Goal: Transaction & Acquisition: Purchase product/service

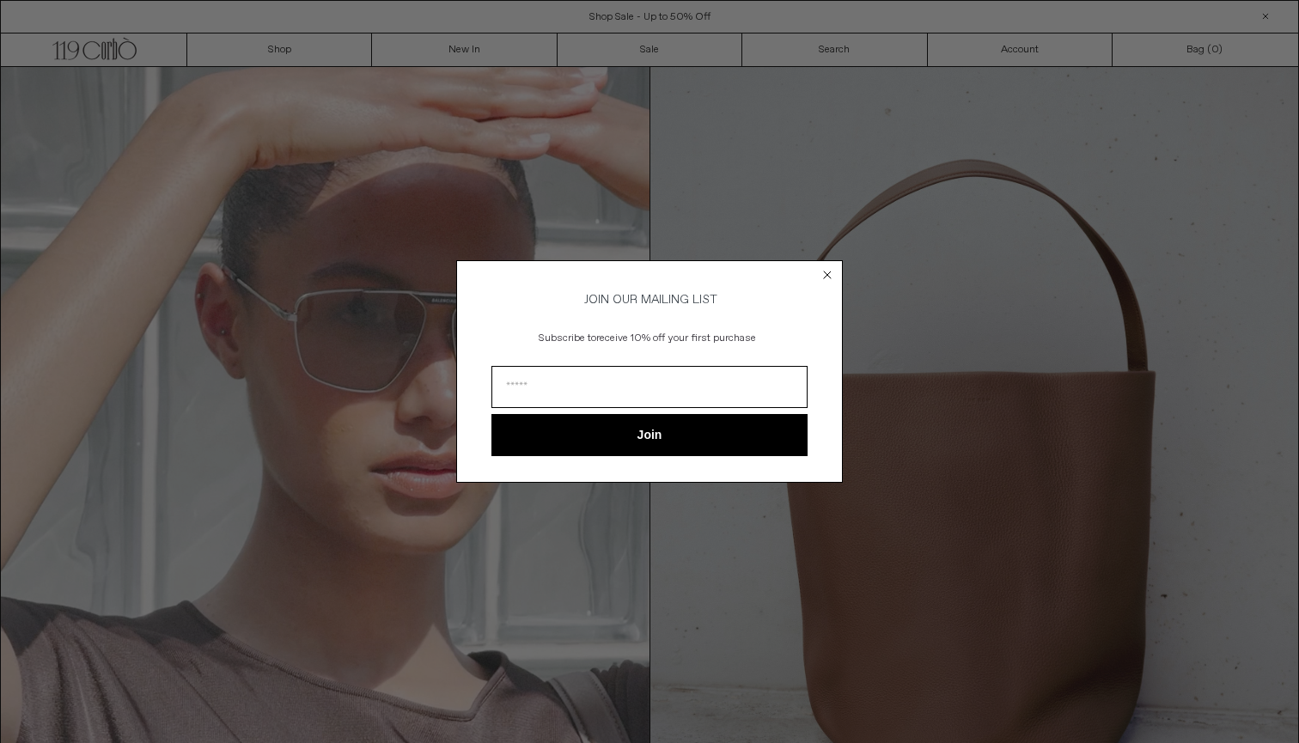
click at [822, 267] on circle "Close dialog" at bounding box center [828, 275] width 16 height 16
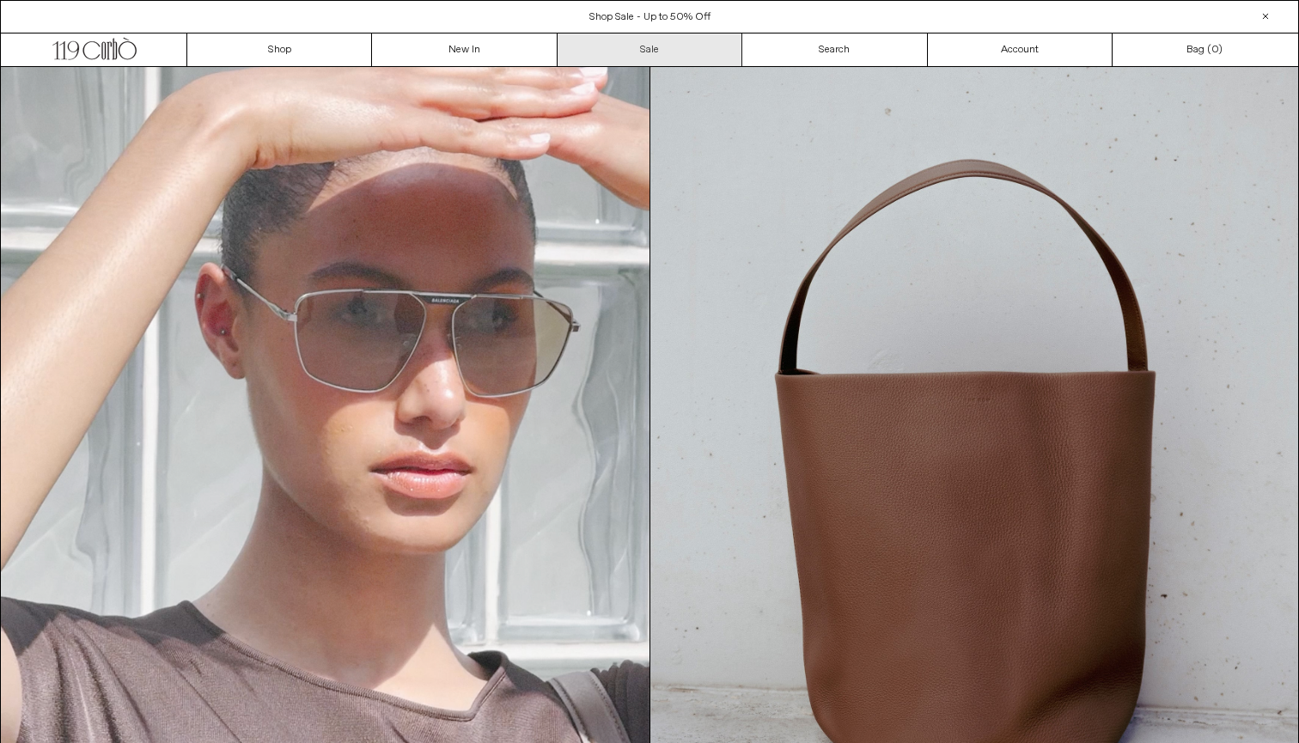
click at [633, 38] on link "Sale" at bounding box center [650, 50] width 185 height 33
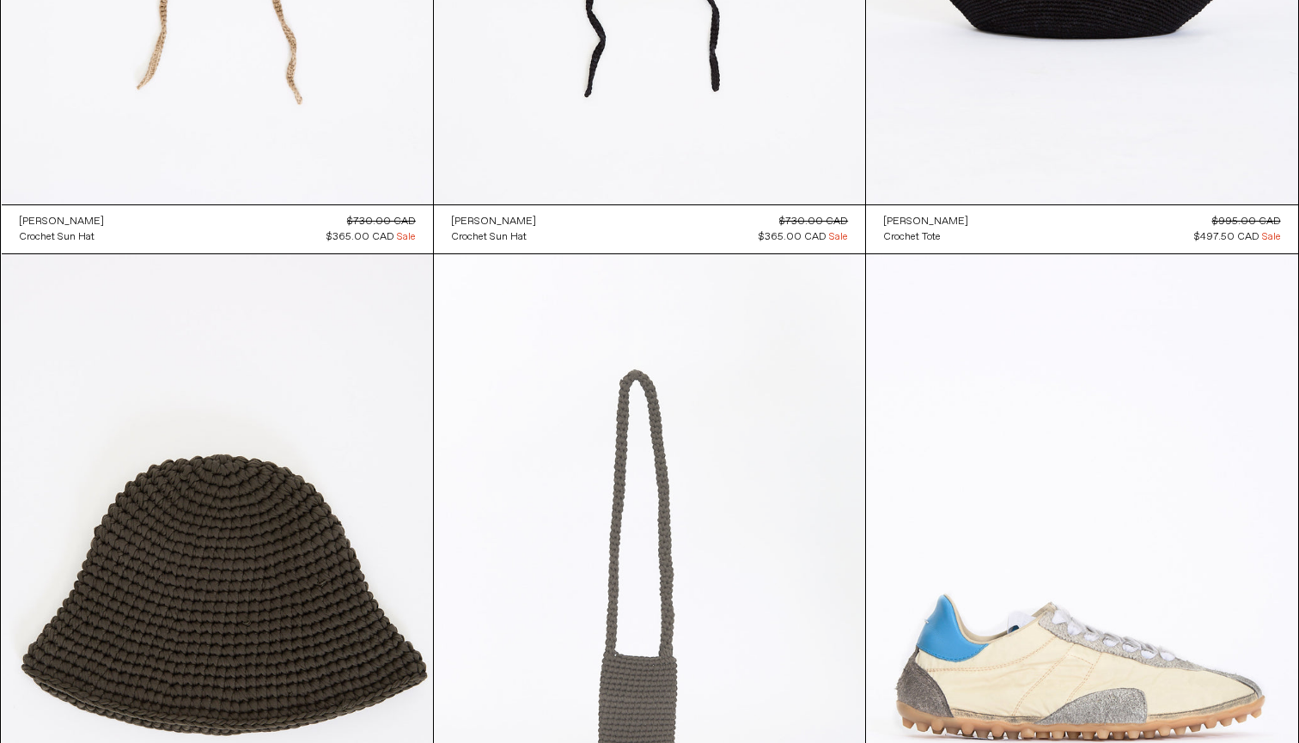
scroll to position [3124, 0]
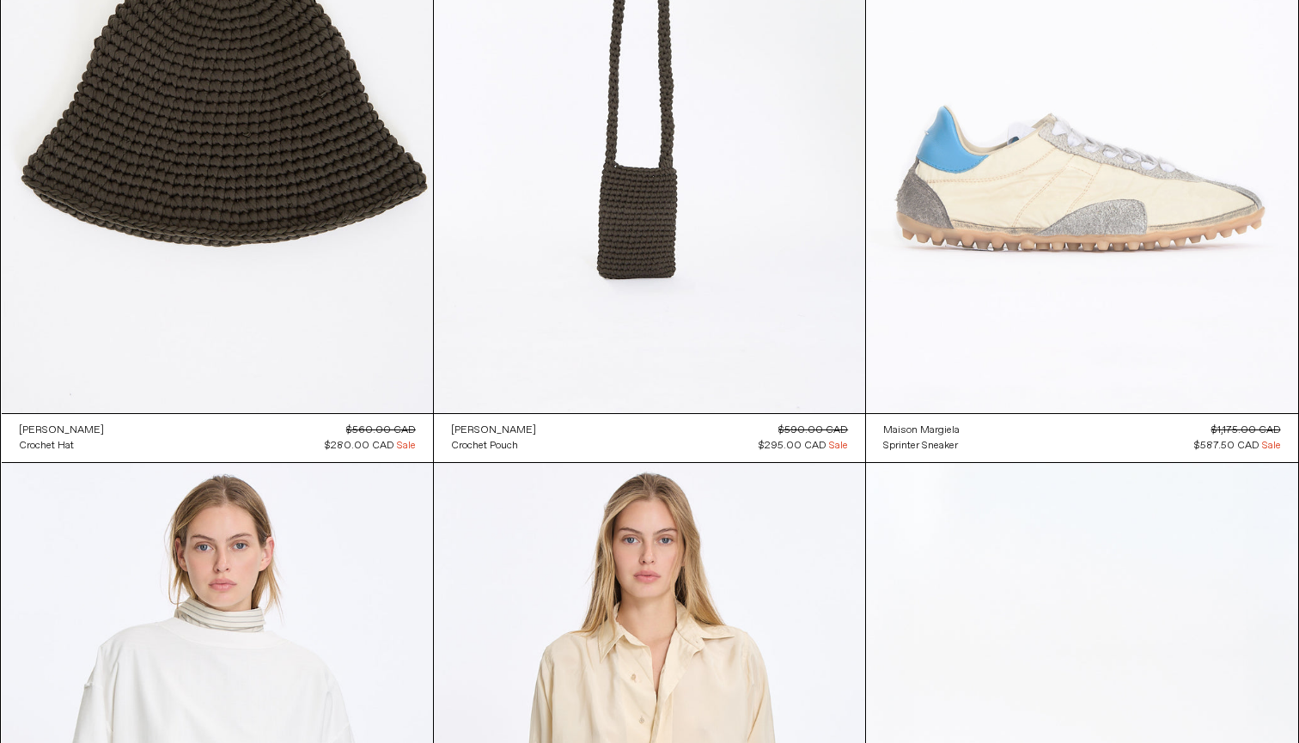
click at [1003, 194] on at bounding box center [1081, 89] width 431 height 648
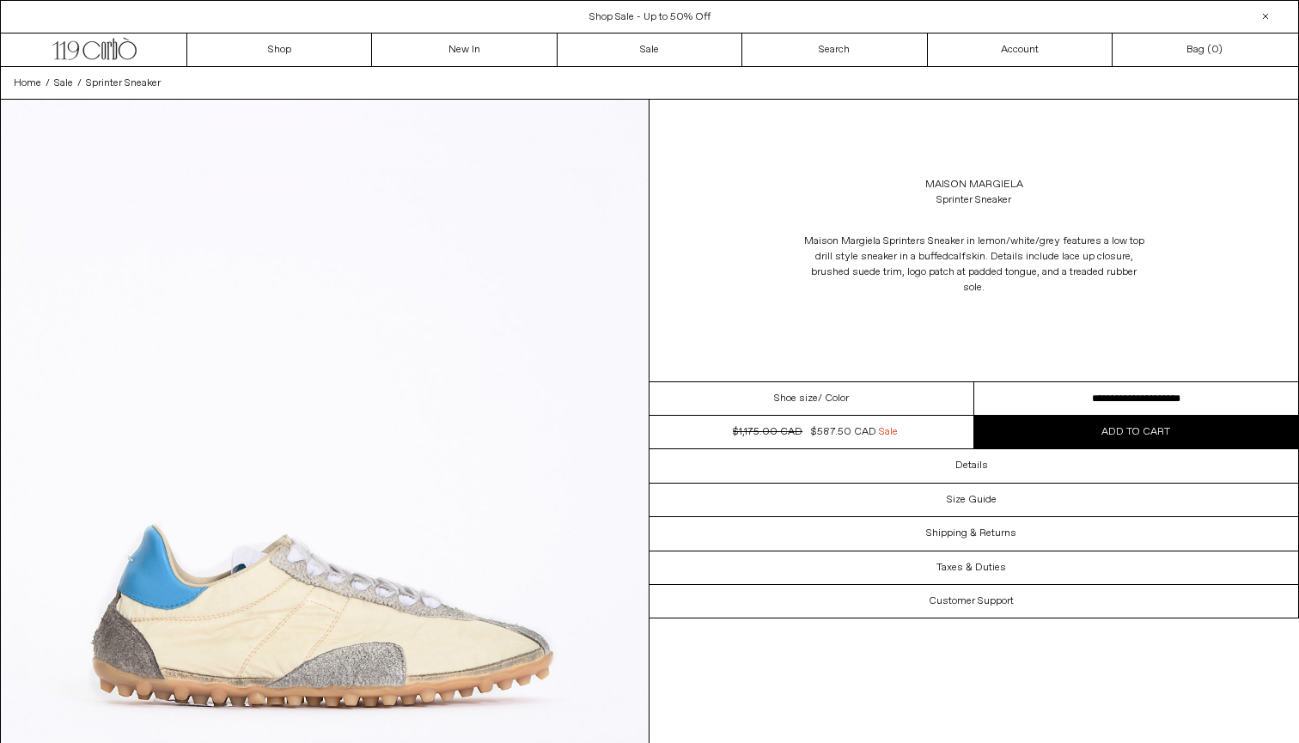
select select "**********"
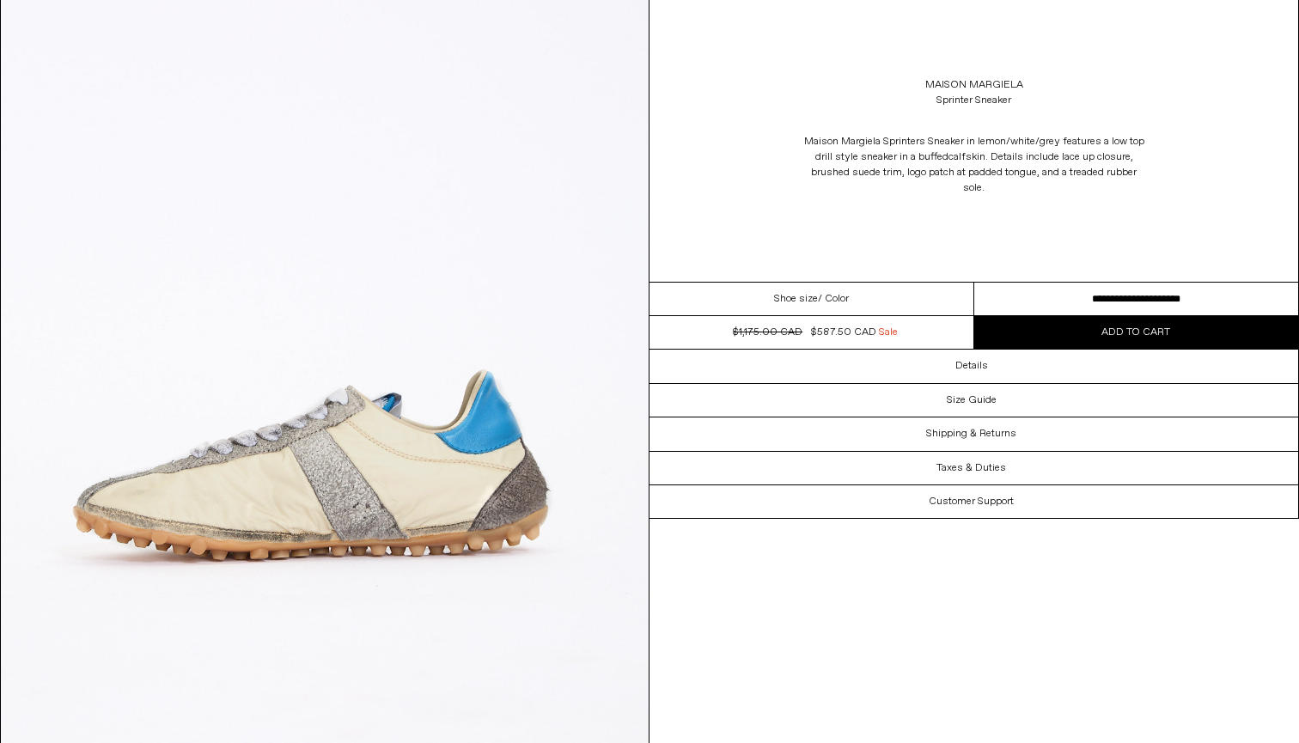
scroll to position [855, 0]
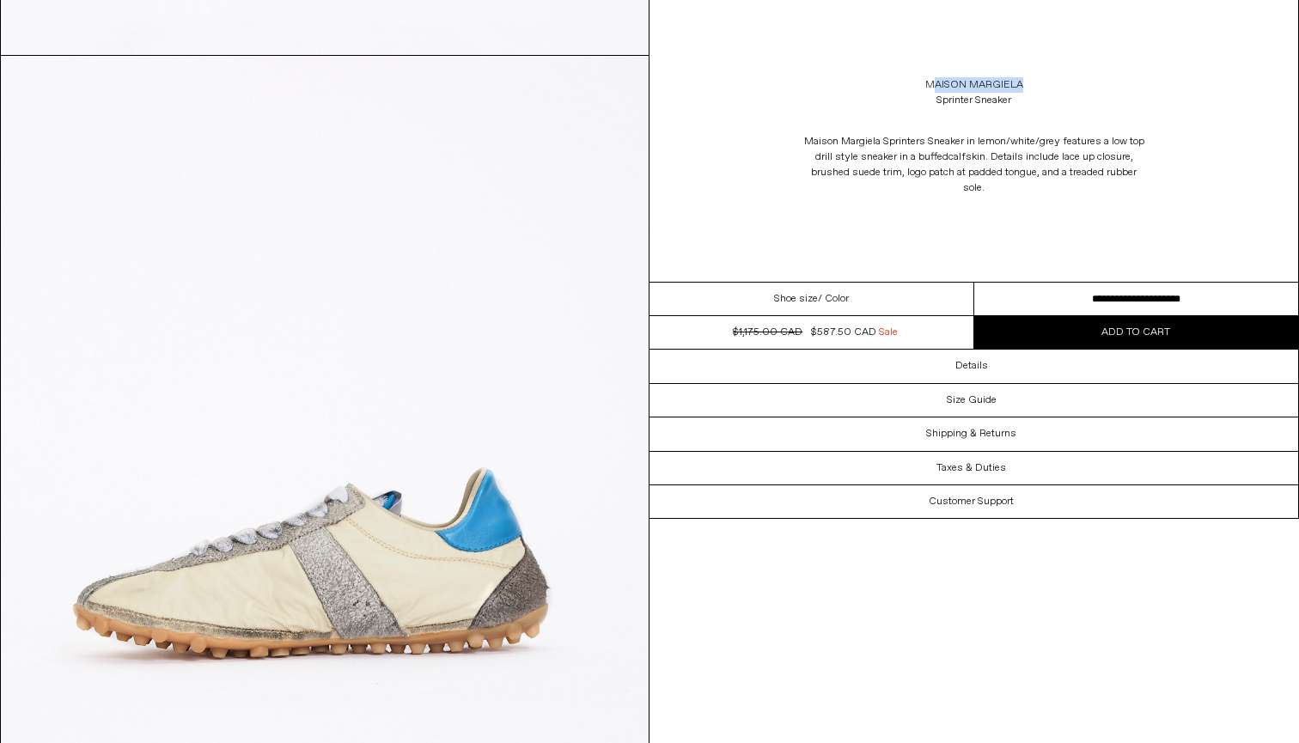
drag, startPoint x: 1027, startPoint y: 105, endPoint x: 936, endPoint y: 80, distance: 94.4
click at [936, 80] on div "Maison Margiela Sprinter Sneaker" at bounding box center [974, 93] width 649 height 48
click at [1028, 107] on div "Maison Margiela Sprinter Sneaker" at bounding box center [974, 93] width 649 height 48
drag, startPoint x: 1028, startPoint y: 107, endPoint x: 908, endPoint y: 79, distance: 122.6
click at [908, 79] on div "Maison Margiela Sprinter Sneaker" at bounding box center [974, 93] width 649 height 48
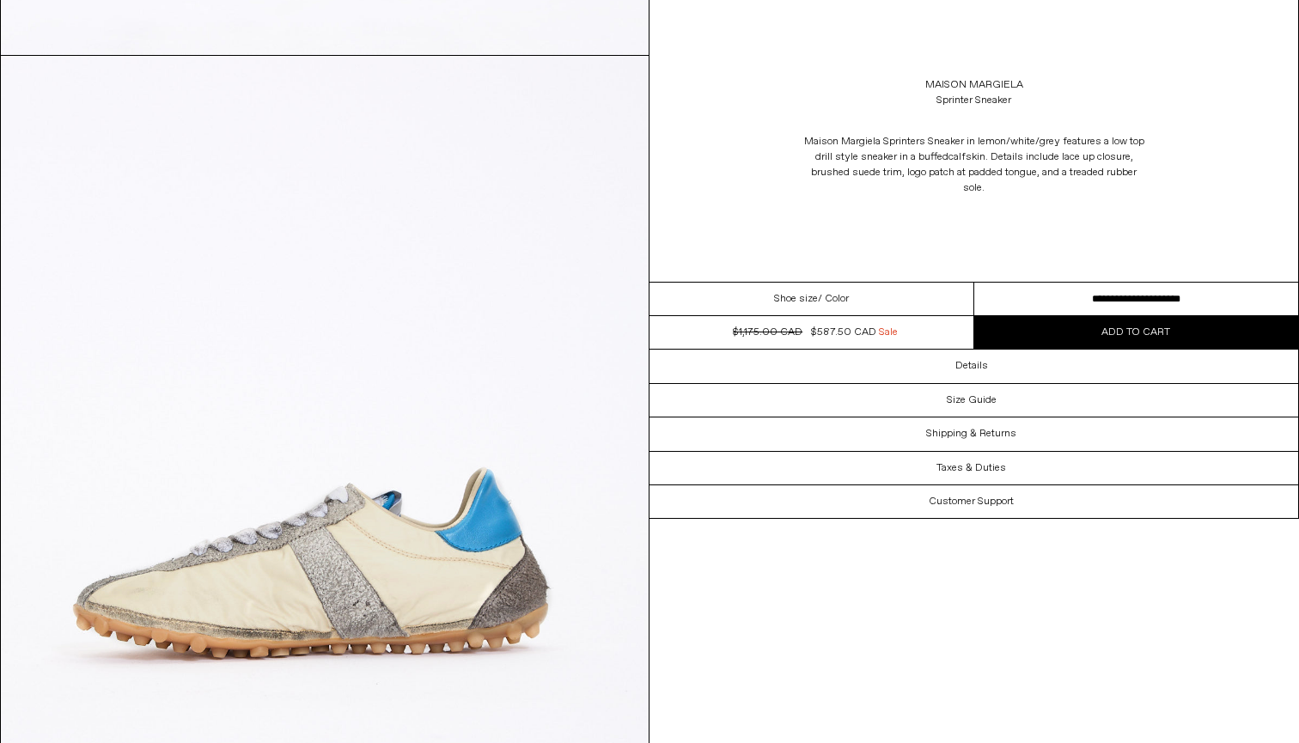
click at [1024, 100] on div "Maison Margiela Sprinter Sneaker" at bounding box center [974, 93] width 649 height 48
drag, startPoint x: 1024, startPoint y: 100, endPoint x: 907, endPoint y: 78, distance: 119.7
click at [907, 78] on div "Maison Margiela Sprinter Sneaker" at bounding box center [974, 93] width 649 height 48
click at [1071, 104] on div "Maison Margiela Sprinter Sneaker" at bounding box center [974, 93] width 649 height 48
drag, startPoint x: 1029, startPoint y: 107, endPoint x: 921, endPoint y: 82, distance: 110.5
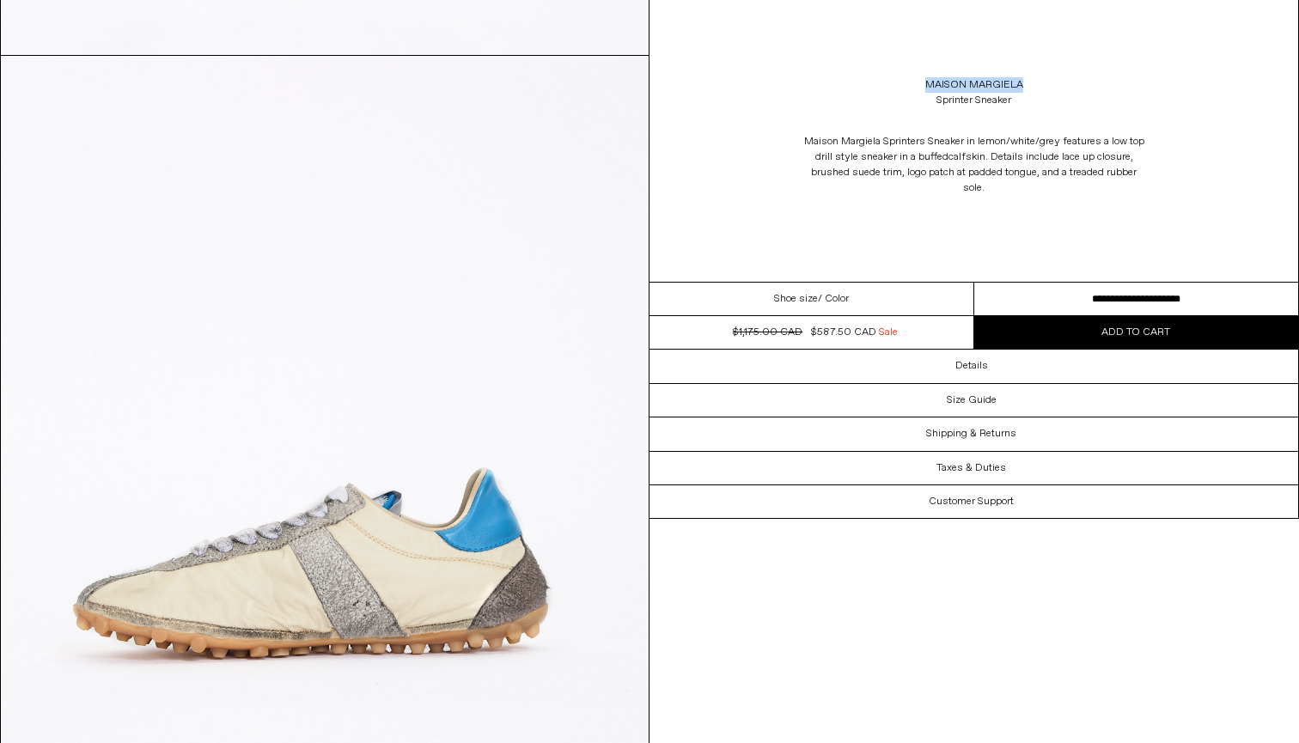
click at [921, 82] on div "Maison Margiela Sprinter Sneaker" at bounding box center [974, 93] width 649 height 48
copy link "Maison Margiela"
